Goal: Transaction & Acquisition: Purchase product/service

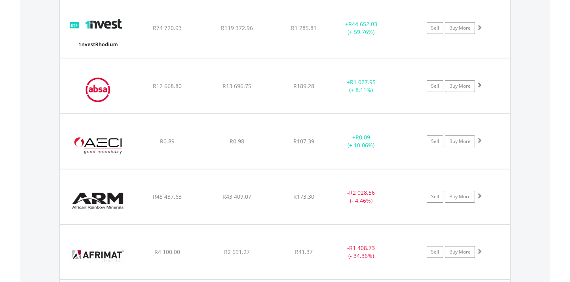
scroll to position [1181, 0]
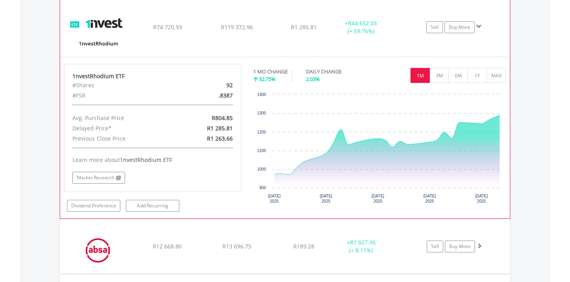
scroll to position [1172, 0]
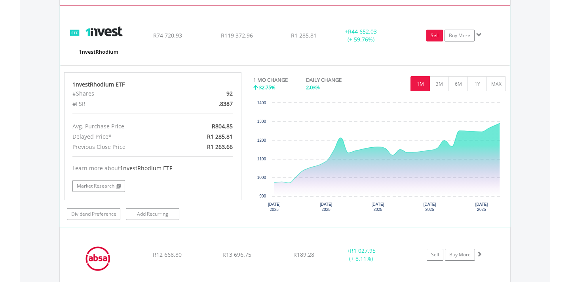
click at [434, 30] on link "Sell" at bounding box center [434, 36] width 17 height 12
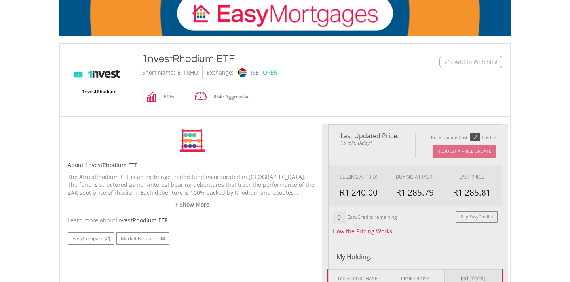
scroll to position [172, 0]
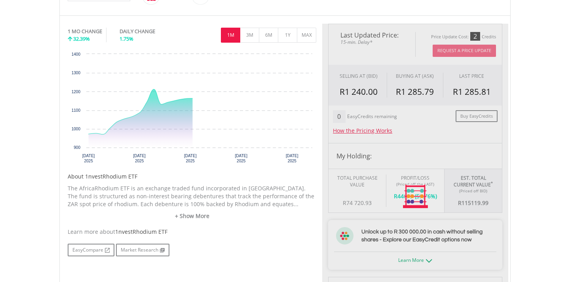
type input "*********"
type input "******"
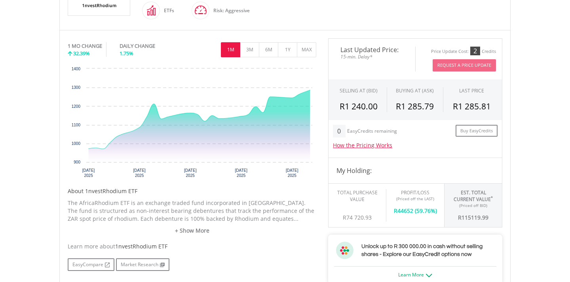
scroll to position [200, 0]
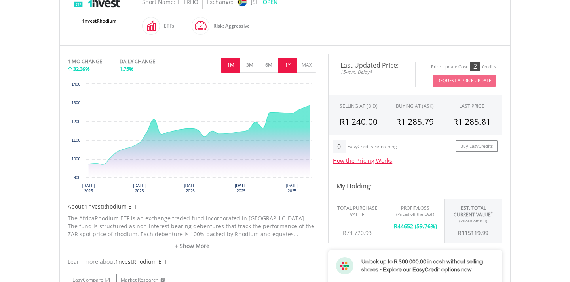
click at [288, 66] on button "1Y" at bounding box center [287, 65] width 19 height 15
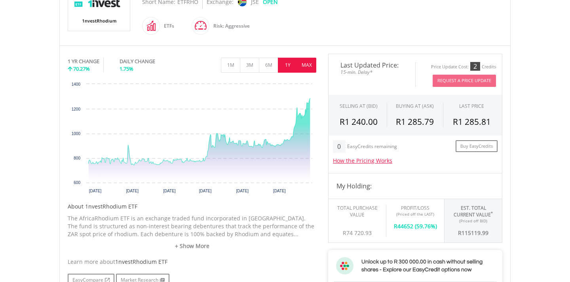
click at [308, 67] on button "MAX" at bounding box center [306, 65] width 19 height 15
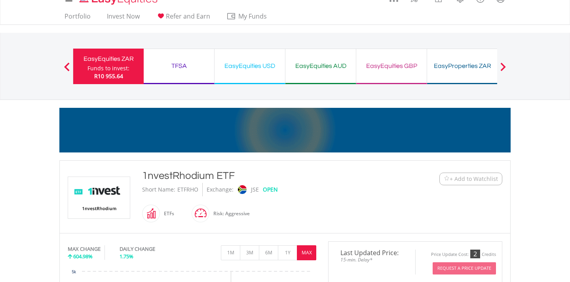
scroll to position [0, 0]
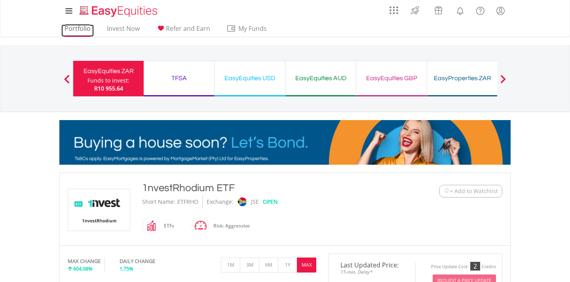
click at [88, 28] on link "Portfolio" at bounding box center [77, 31] width 32 height 12
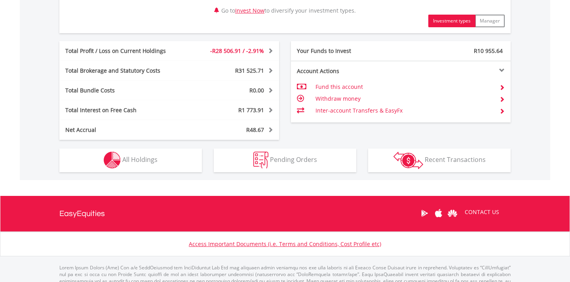
scroll to position [450, 0]
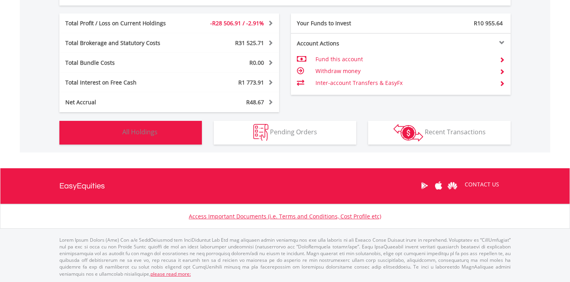
click at [157, 137] on button "Holdings All Holdings" at bounding box center [130, 133] width 142 height 24
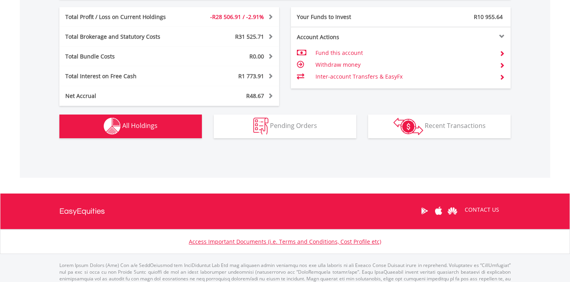
scroll to position [481, 0]
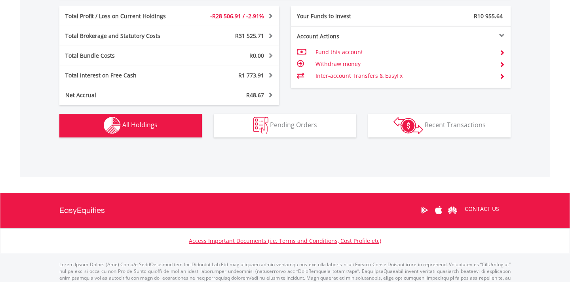
click at [183, 125] on button "Holdings All Holdings" at bounding box center [130, 126] width 142 height 24
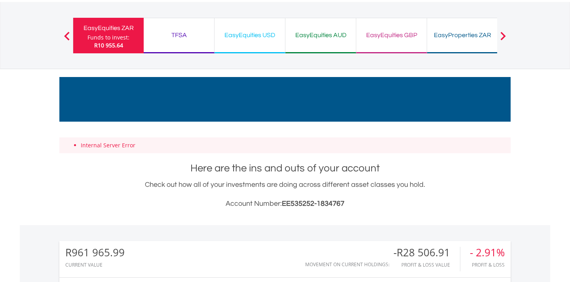
scroll to position [0, 0]
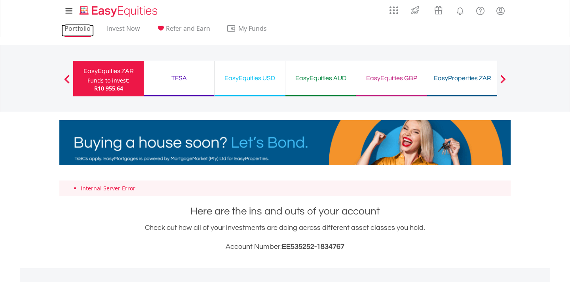
click at [81, 32] on link "Portfolio" at bounding box center [77, 31] width 32 height 12
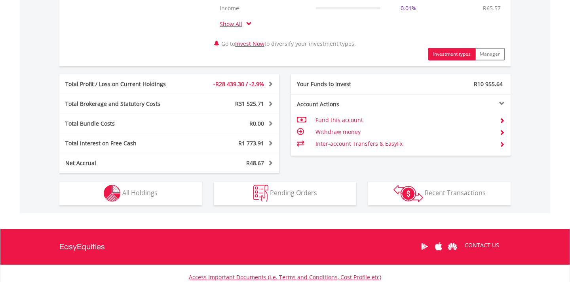
scroll to position [393, 0]
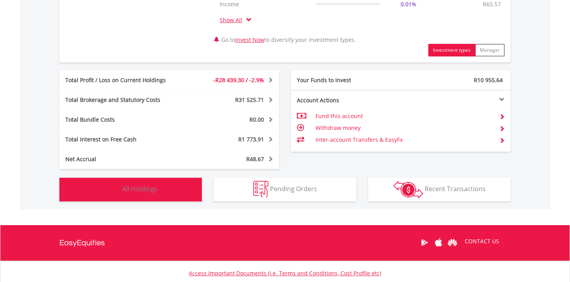
click at [174, 191] on button "Holdings All Holdings" at bounding box center [130, 190] width 142 height 24
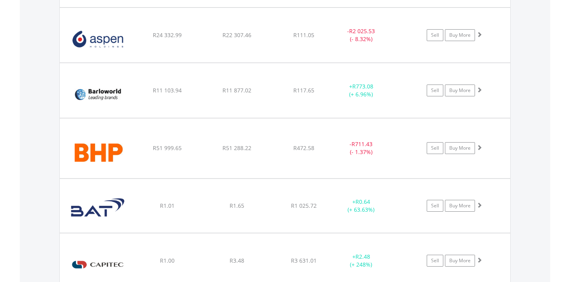
scroll to position [1569, 0]
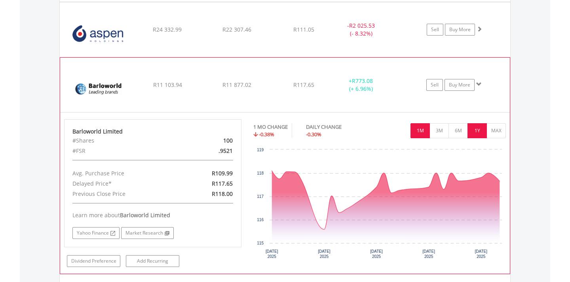
click at [474, 128] on button "1Y" at bounding box center [476, 130] width 19 height 15
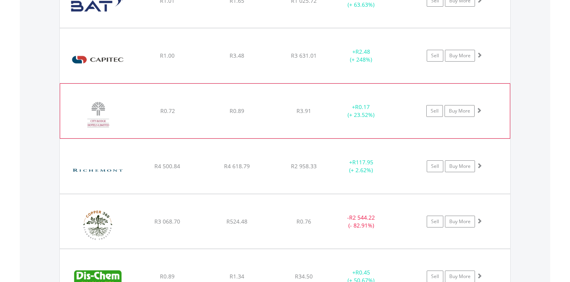
scroll to position [1770, 0]
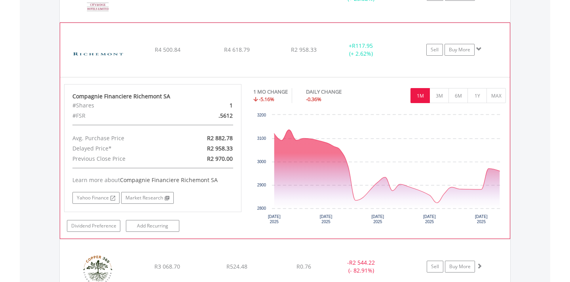
scroll to position [1889, 0]
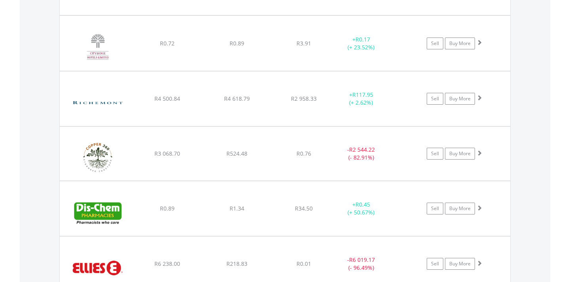
scroll to position [1826, 0]
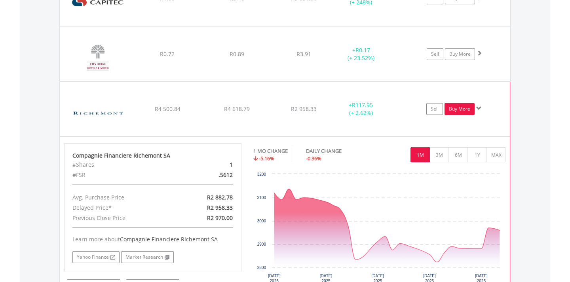
click at [454, 108] on link "Buy More" at bounding box center [459, 109] width 30 height 12
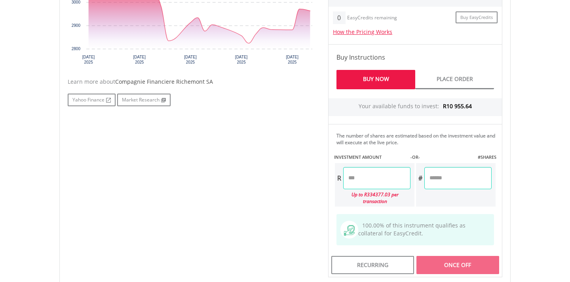
scroll to position [350, 0]
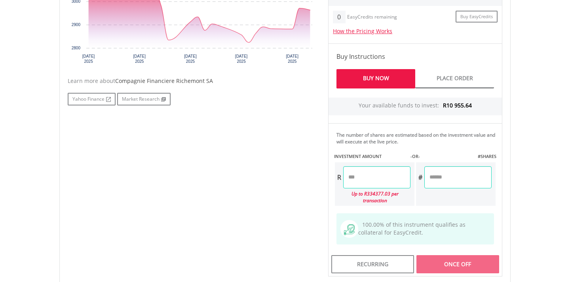
click at [370, 177] on input "number" at bounding box center [376, 178] width 67 height 22
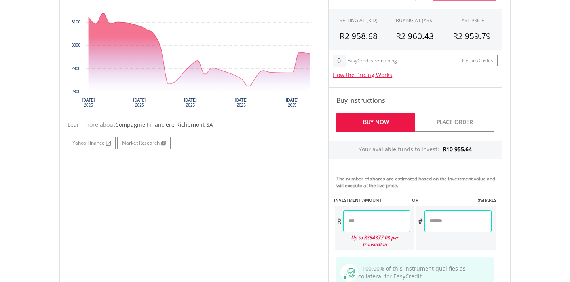
scroll to position [303, 0]
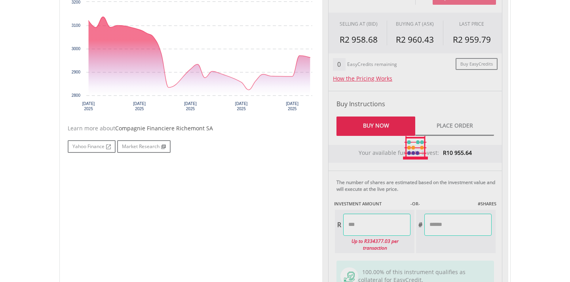
click at [254, 170] on div "No chart available. 1 MO CHANGE -5.07% DAILY CHANGE -0.28% 1M 3M 6M 1Y MAX Char…" at bounding box center [285, 148] width 446 height 353
type input "*******"
type input "******"
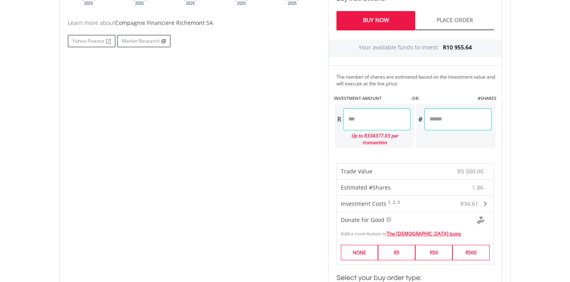
scroll to position [375, 0]
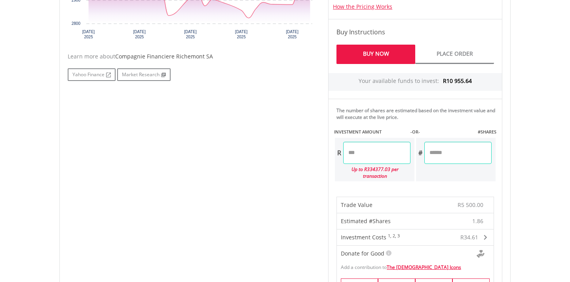
drag, startPoint x: 352, startPoint y: 152, endPoint x: 412, endPoint y: 152, distance: 59.7
click at [410, 152] on input "*******" at bounding box center [376, 153] width 67 height 22
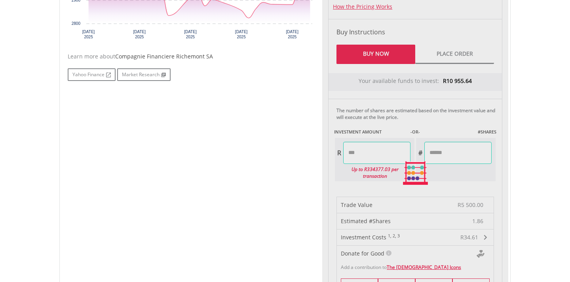
click at [267, 180] on div "No chart available. 1 MO CHANGE -5.07% DAILY CHANGE -0.28% 1M 3M 6M 1Y MAX Char…" at bounding box center [285, 174] width 446 height 548
type input "*******"
type input "******"
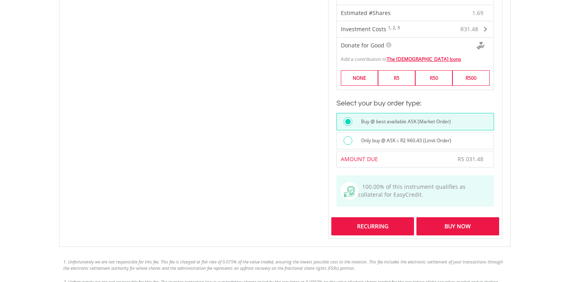
scroll to position [592, 0]
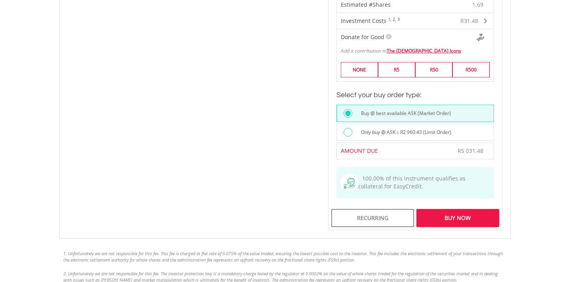
click at [458, 211] on div "Buy Now" at bounding box center [457, 218] width 83 height 18
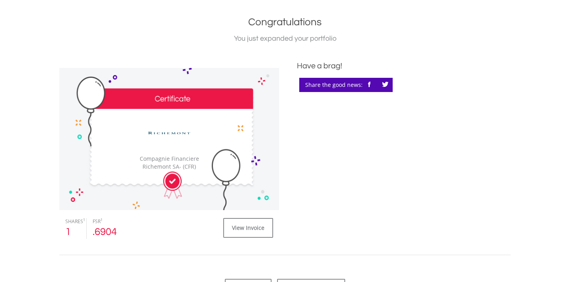
scroll to position [204, 0]
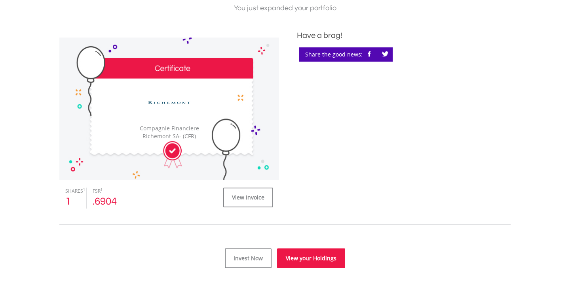
click at [298, 253] on link "View your Holdings" at bounding box center [311, 259] width 68 height 20
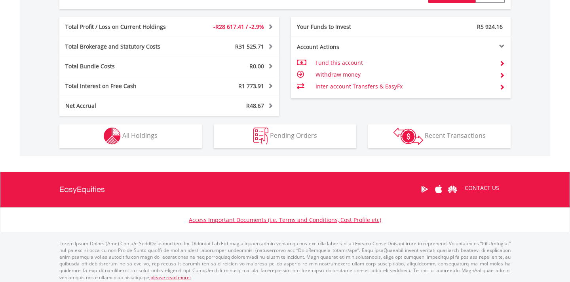
scroll to position [450, 0]
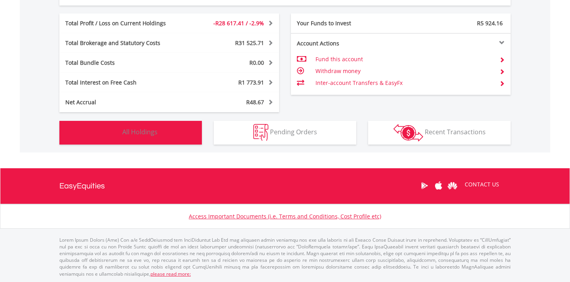
click at [176, 140] on button "Holdings All Holdings" at bounding box center [130, 133] width 142 height 24
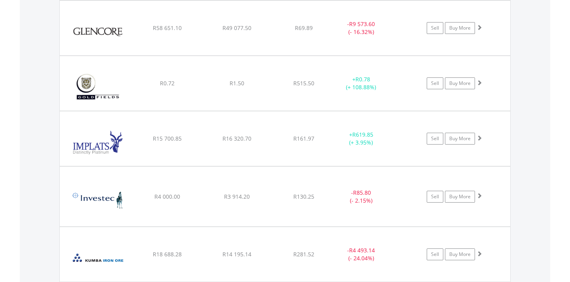
scroll to position [3259, 0]
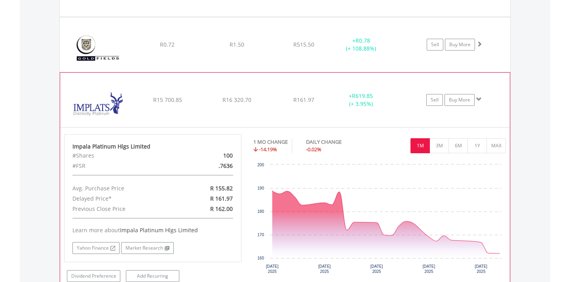
scroll to position [3303, 0]
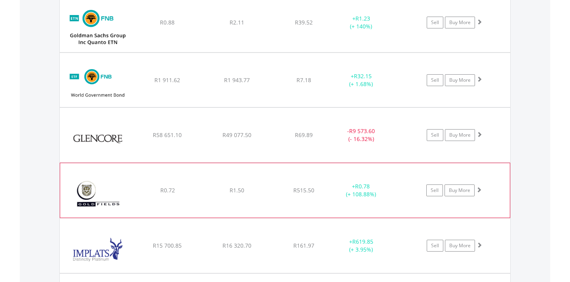
scroll to position [3157, 0]
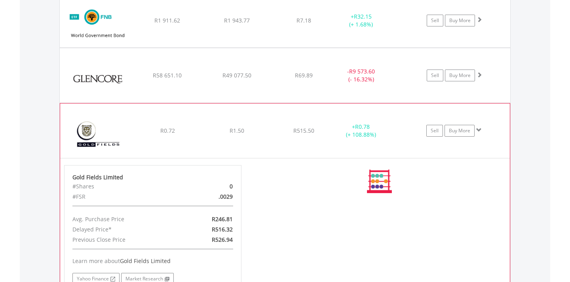
scroll to position [3217, 0]
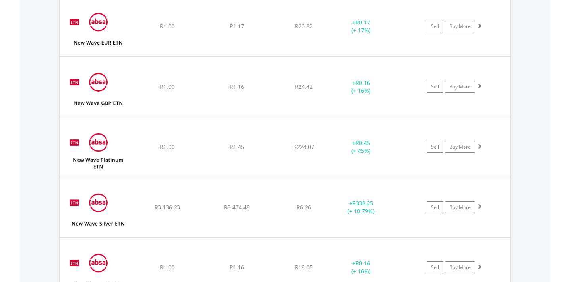
scroll to position [3779, 0]
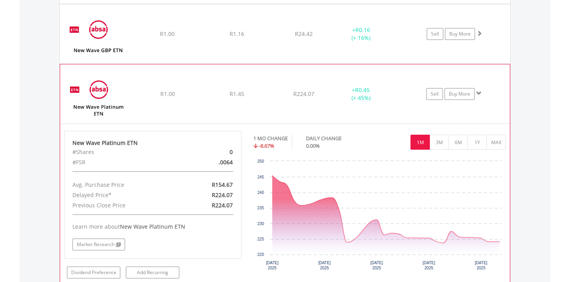
scroll to position [3829, 0]
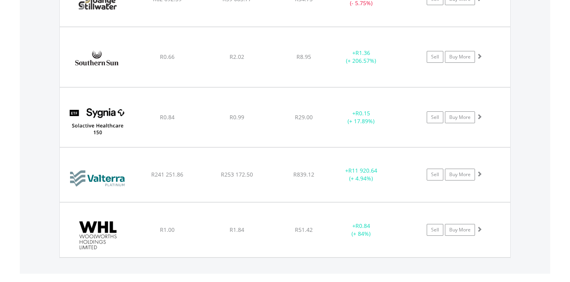
scroll to position [5505, 0]
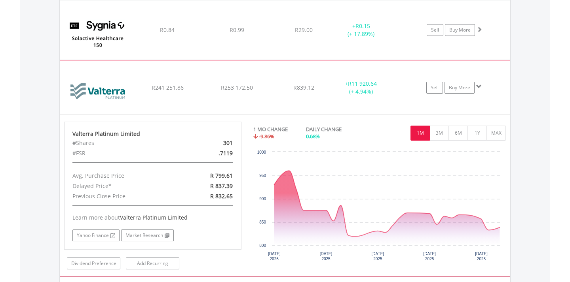
scroll to position [5593, 0]
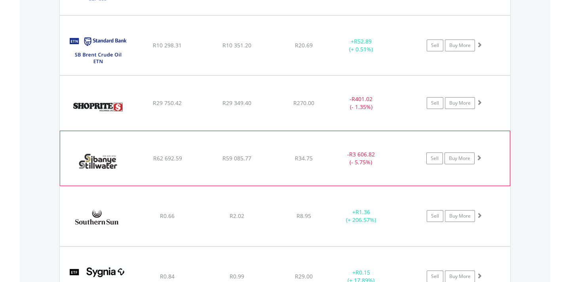
scroll to position [5342, 0]
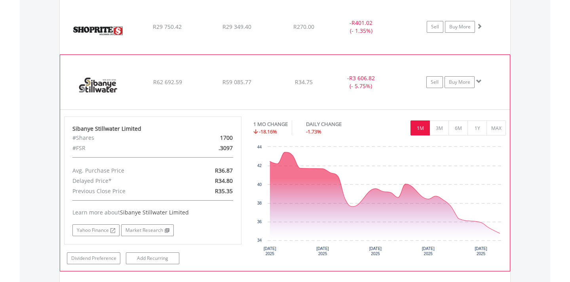
scroll to position [5422, 0]
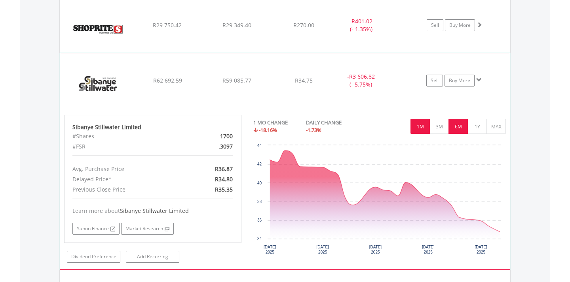
click at [460, 128] on button "6M" at bounding box center [457, 126] width 19 height 15
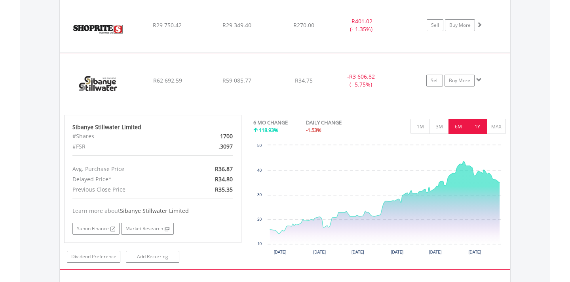
click at [472, 124] on button "1Y" at bounding box center [476, 126] width 19 height 15
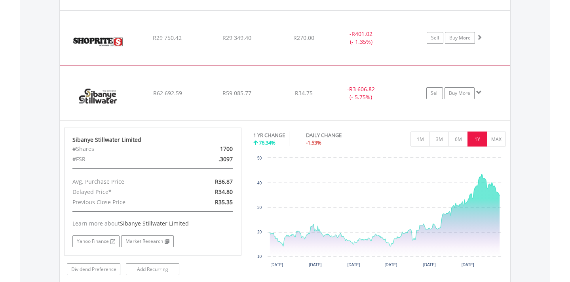
scroll to position [5407, 0]
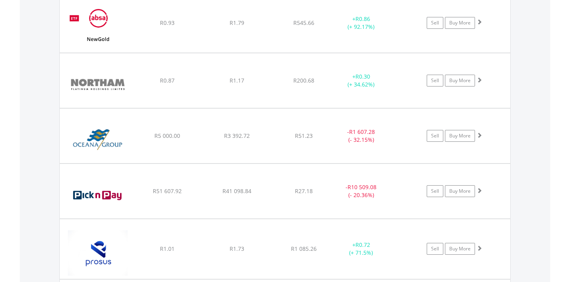
scroll to position [4089, 0]
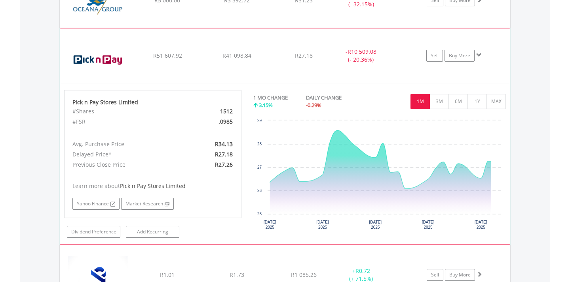
scroll to position [4217, 0]
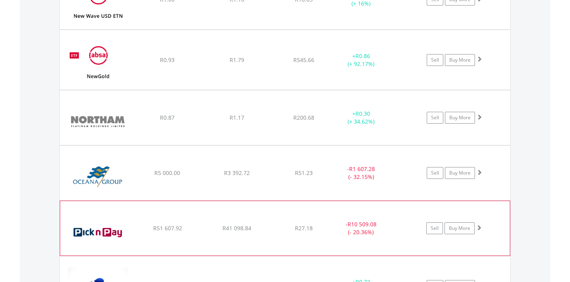
scroll to position [4041, 0]
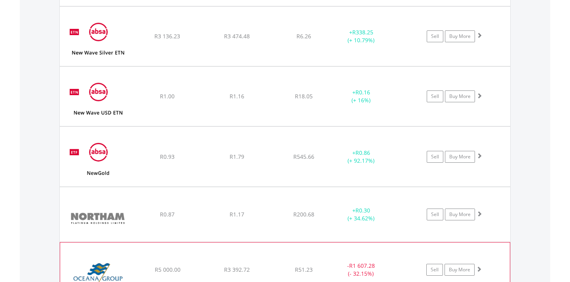
scroll to position [3944, 0]
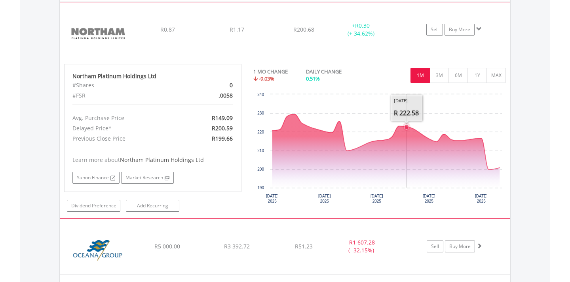
scroll to position [4135, 0]
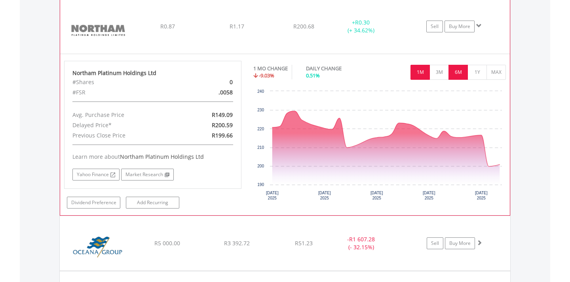
click at [463, 70] on button "6M" at bounding box center [457, 72] width 19 height 15
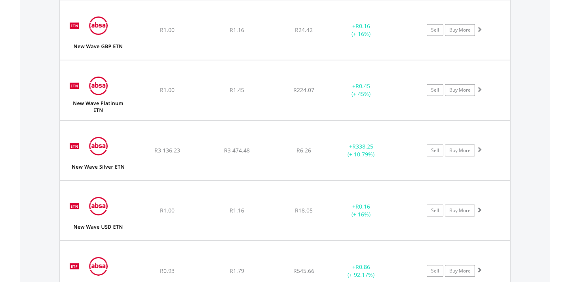
scroll to position [3830, 0]
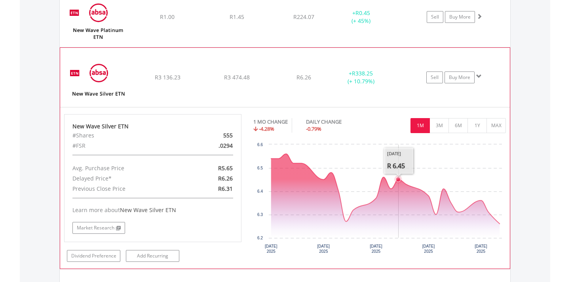
scroll to position [3903, 0]
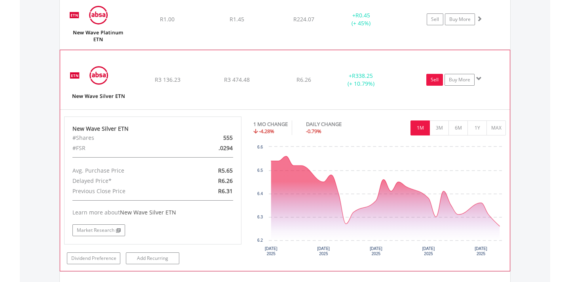
click at [433, 81] on link "Sell" at bounding box center [434, 80] width 17 height 12
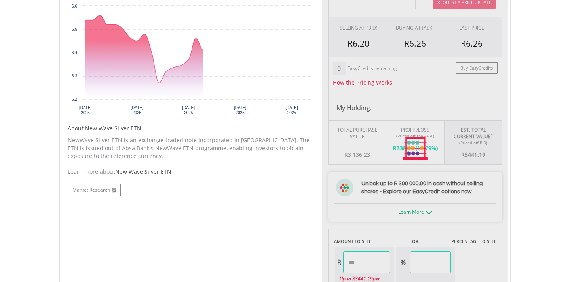
scroll to position [285, 0]
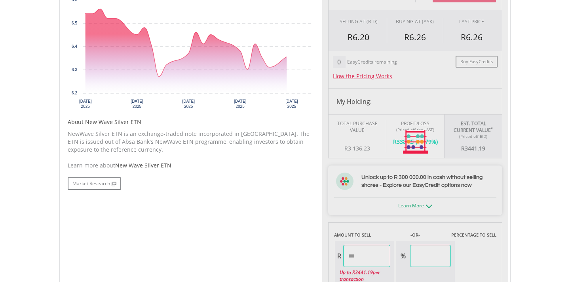
type input "*******"
type input "******"
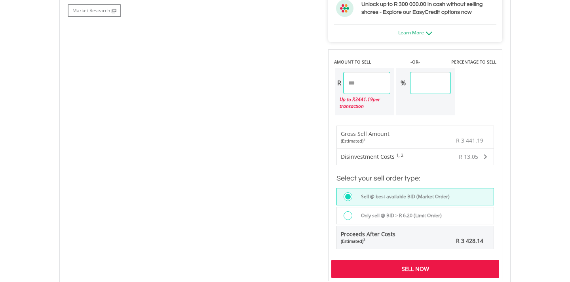
scroll to position [492, 0]
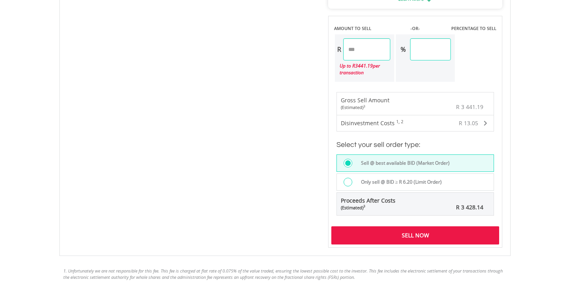
click at [378, 233] on div "Sell Now" at bounding box center [415, 236] width 168 height 18
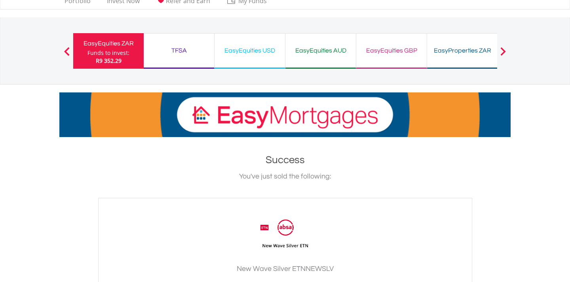
scroll to position [19, 0]
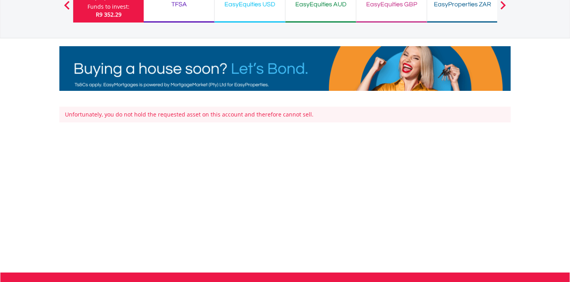
scroll to position [70, 0]
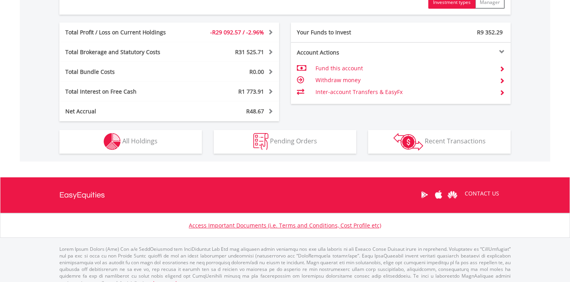
scroll to position [76, 150]
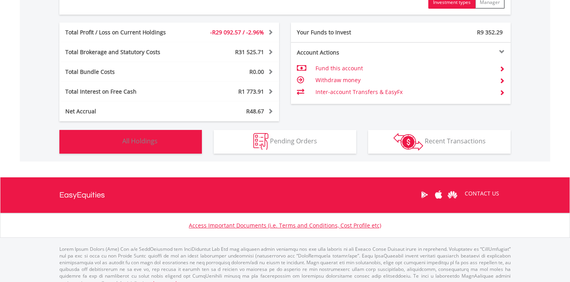
click at [167, 146] on button "Holdings All Holdings" at bounding box center [130, 142] width 142 height 24
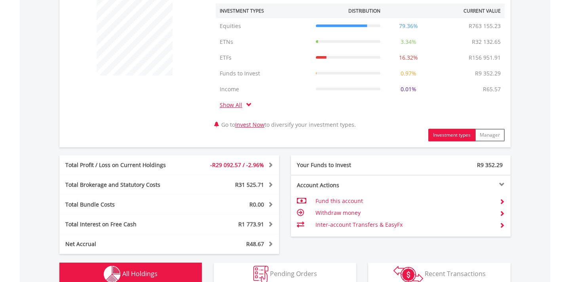
scroll to position [0, 0]
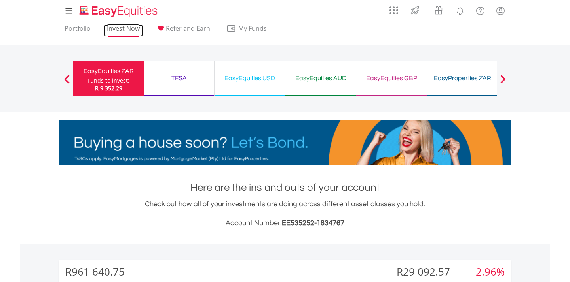
click at [125, 26] on link "Invest Now" at bounding box center [123, 31] width 39 height 12
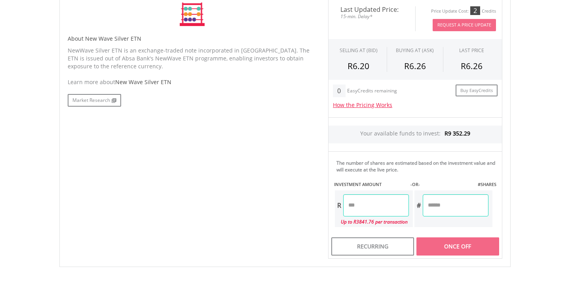
click at [361, 173] on div "The number of shares are estimated based on the investment value and will execu…" at bounding box center [417, 166] width 162 height 13
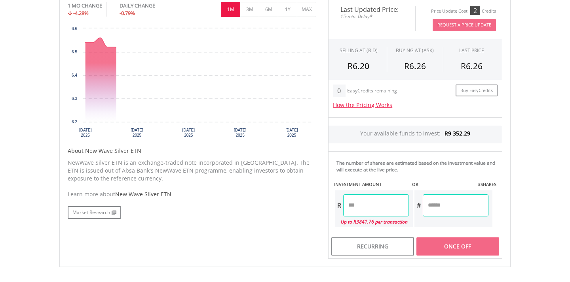
scroll to position [223, 0]
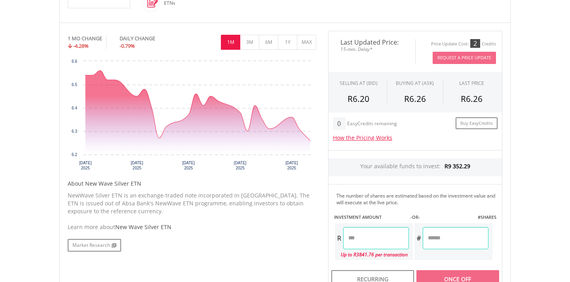
click at [356, 235] on input "number" at bounding box center [376, 238] width 66 height 22
click at [477, 182] on div "Last Updated Price: 15-min. Delay* Price Update Cost: 2 Credits Request A Price…" at bounding box center [415, 161] width 186 height 261
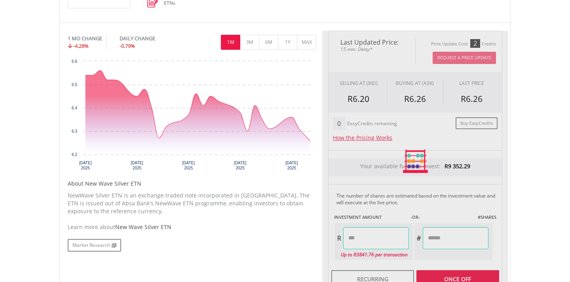
type input "****"
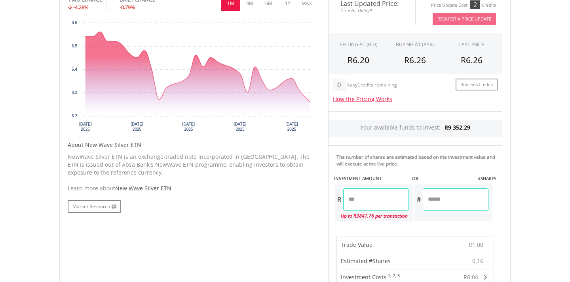
scroll to position [268, 0]
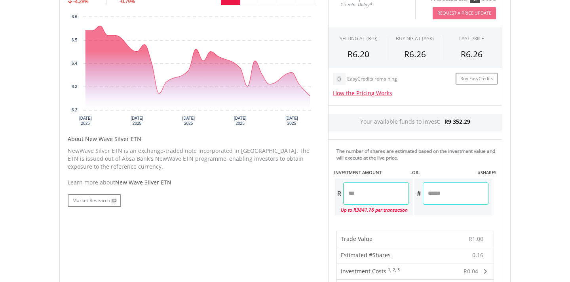
drag, startPoint x: 449, startPoint y: 194, endPoint x: 411, endPoint y: 194, distance: 38.0
click at [413, 194] on div "R **** Up to R3841.76 per transaction # ******" at bounding box center [413, 197] width 159 height 38
type input "*"
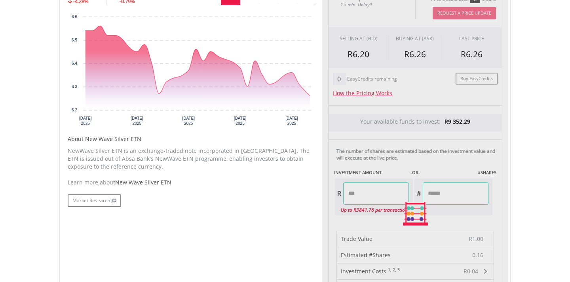
click at [531, 178] on body "My Investments Invest Now New Listings Sell My Recurring Investments Pending Or…" at bounding box center [285, 196] width 570 height 929
type input "****"
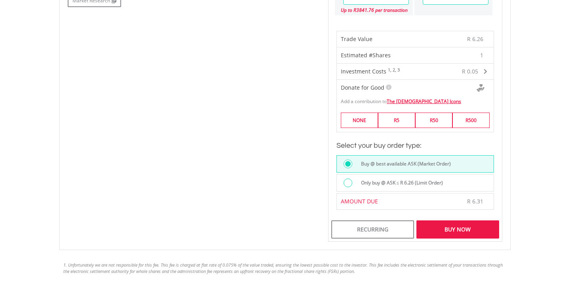
scroll to position [475, 0]
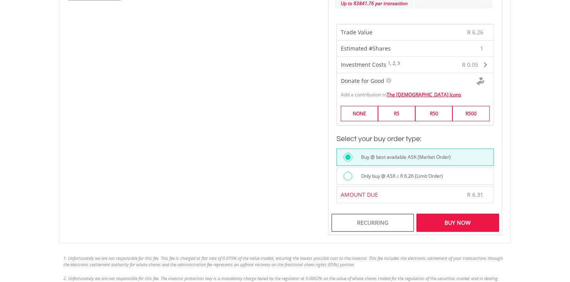
click at [465, 219] on div "Buy Now" at bounding box center [457, 223] width 83 height 18
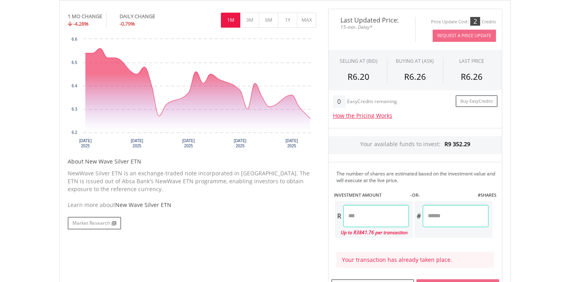
scroll to position [298, 0]
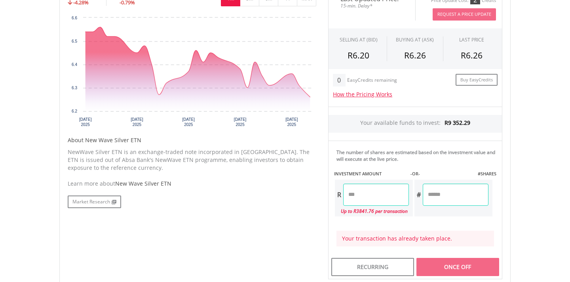
click at [429, 196] on input "number" at bounding box center [455, 195] width 66 height 22
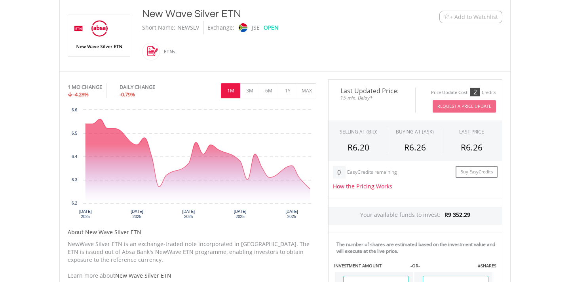
scroll to position [0, 0]
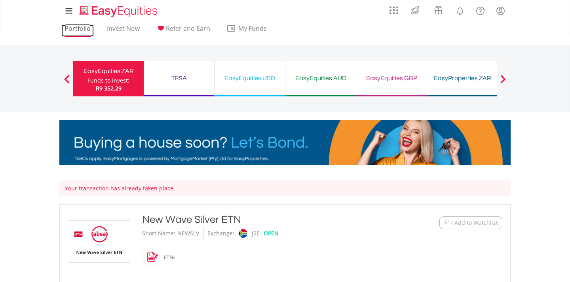
click at [77, 25] on link "Portfolio" at bounding box center [77, 31] width 32 height 12
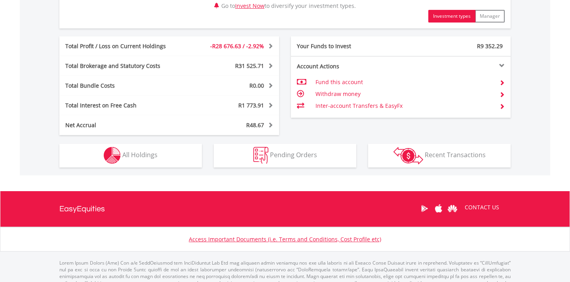
scroll to position [450, 0]
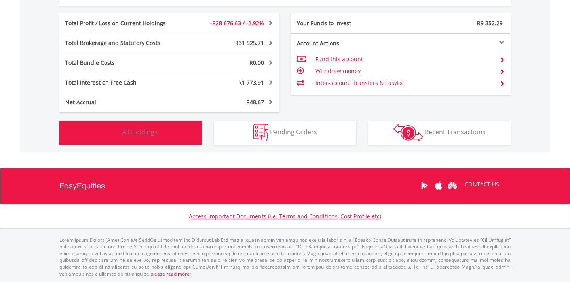
click at [193, 131] on button "Holdings All Holdings" at bounding box center [130, 133] width 142 height 24
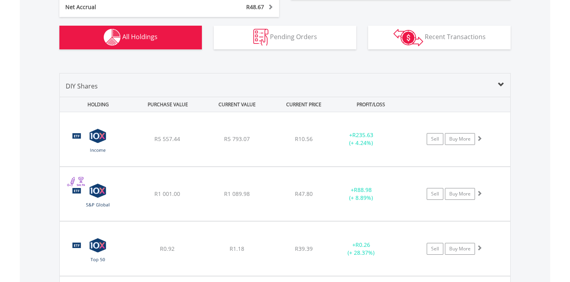
scroll to position [0, 0]
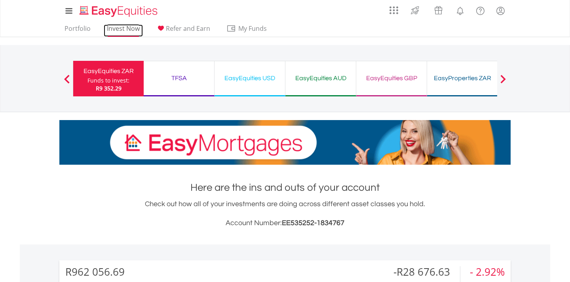
click at [131, 28] on link "Invest Now" at bounding box center [123, 31] width 39 height 12
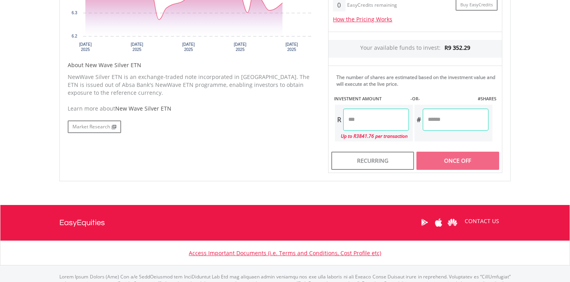
scroll to position [342, 0]
click at [433, 121] on input "number" at bounding box center [455, 120] width 66 height 22
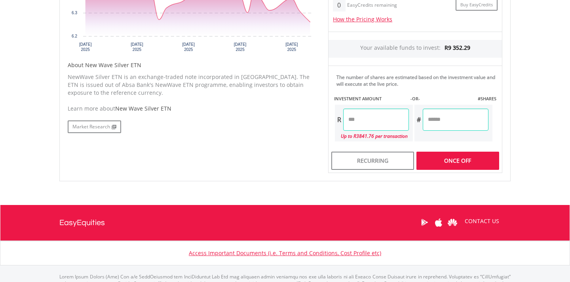
type input "*"
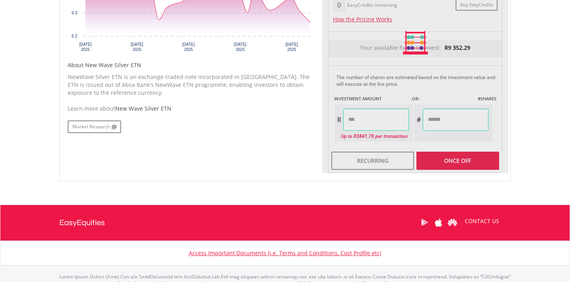
click at [492, 104] on div "Last Updated Price: 15-min. Delay* Price Update Cost: 2 Credits Request A Price…" at bounding box center [415, 42] width 186 height 261
type input "****"
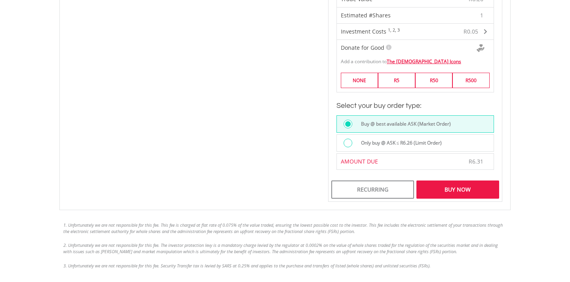
scroll to position [528, 0]
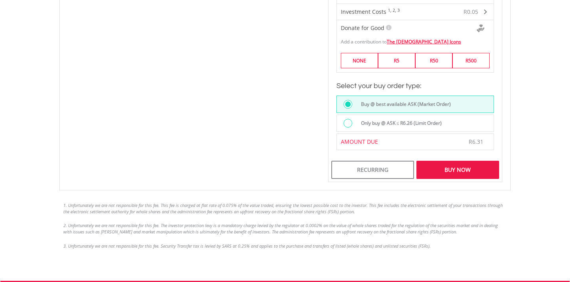
click at [464, 167] on div "Buy Now" at bounding box center [457, 170] width 83 height 18
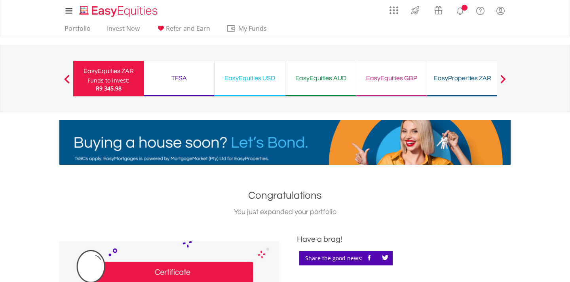
scroll to position [254, 0]
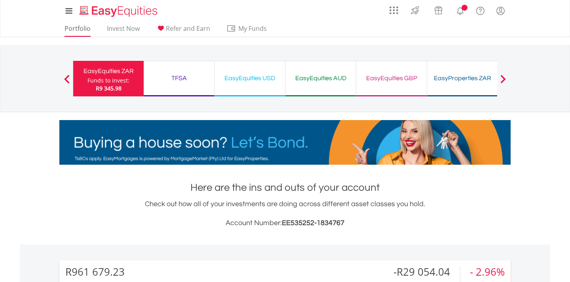
scroll to position [76, 150]
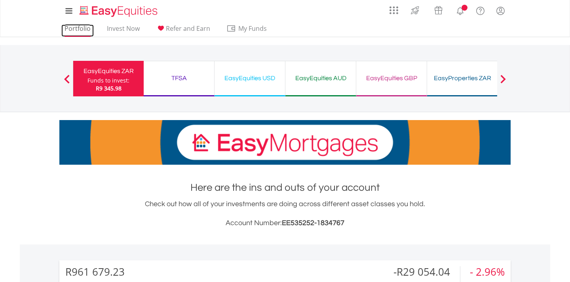
click at [88, 28] on link "Portfolio" at bounding box center [77, 31] width 32 height 12
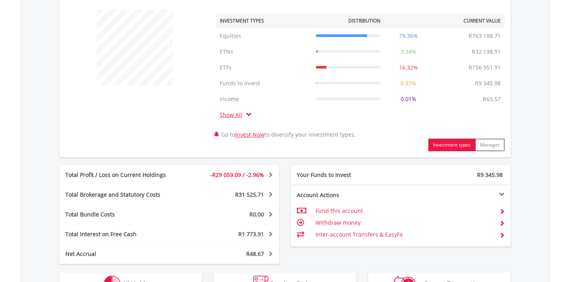
scroll to position [229, 0]
